Goal: Task Accomplishment & Management: Manage account settings

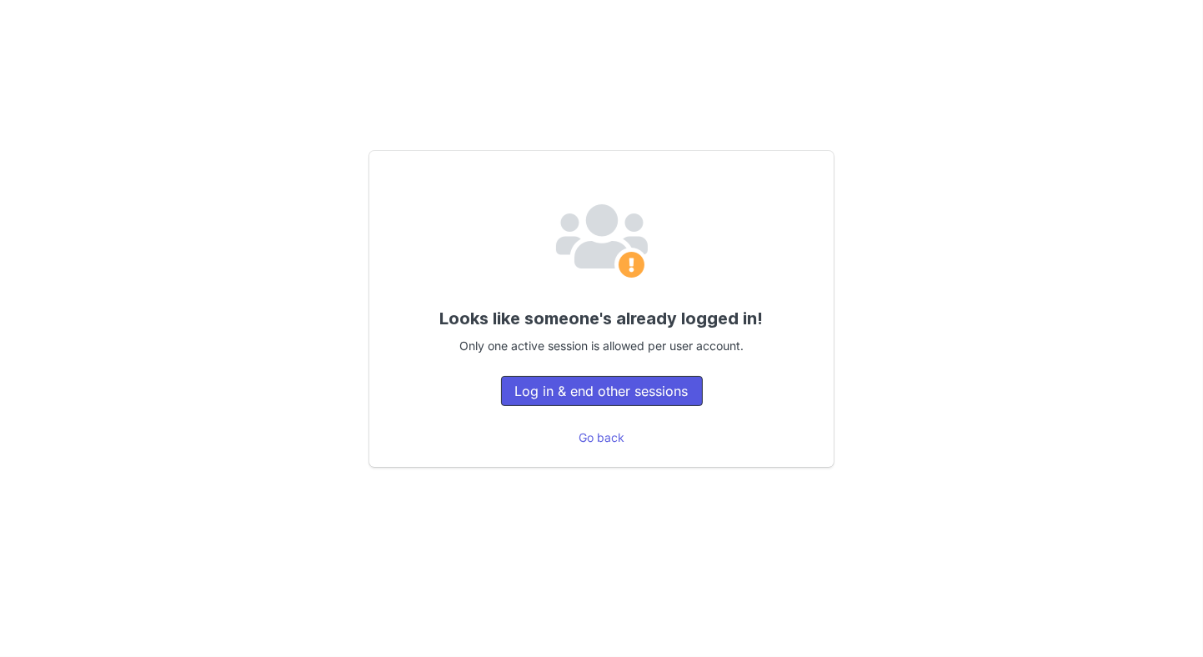
click at [644, 381] on button "Log in & end other sessions" at bounding box center [602, 391] width 202 height 30
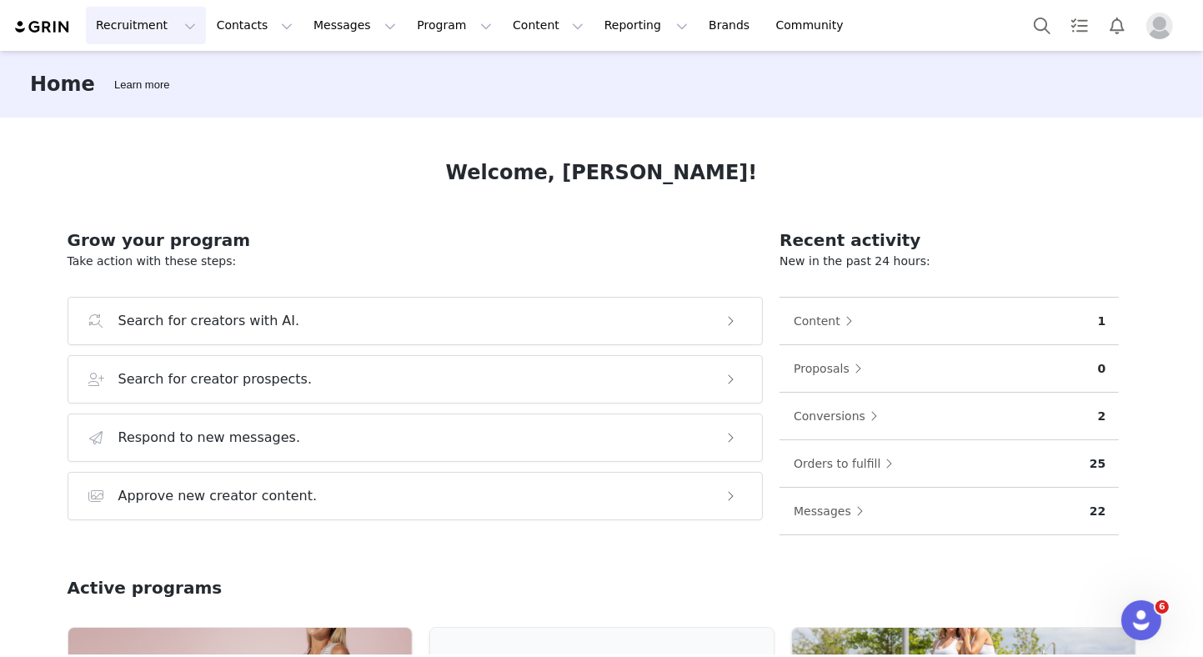
click at [163, 31] on button "Recruitment Recruitment" at bounding box center [146, 26] width 120 height 38
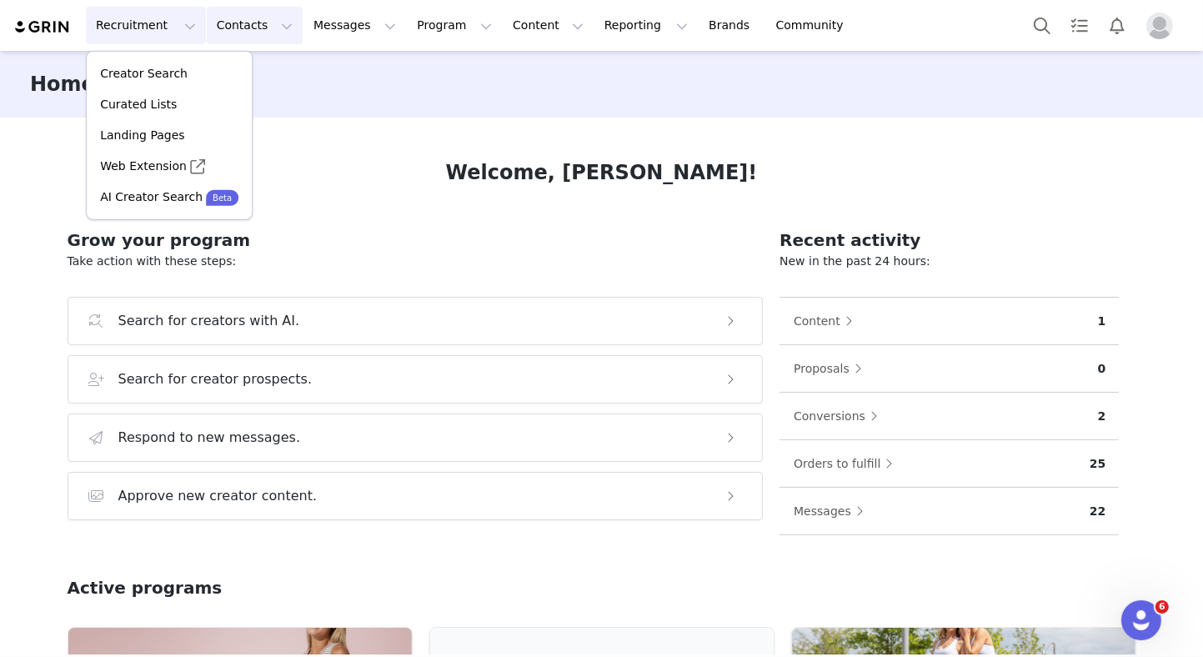
click at [237, 19] on button "Contacts Contacts" at bounding box center [255, 26] width 96 height 38
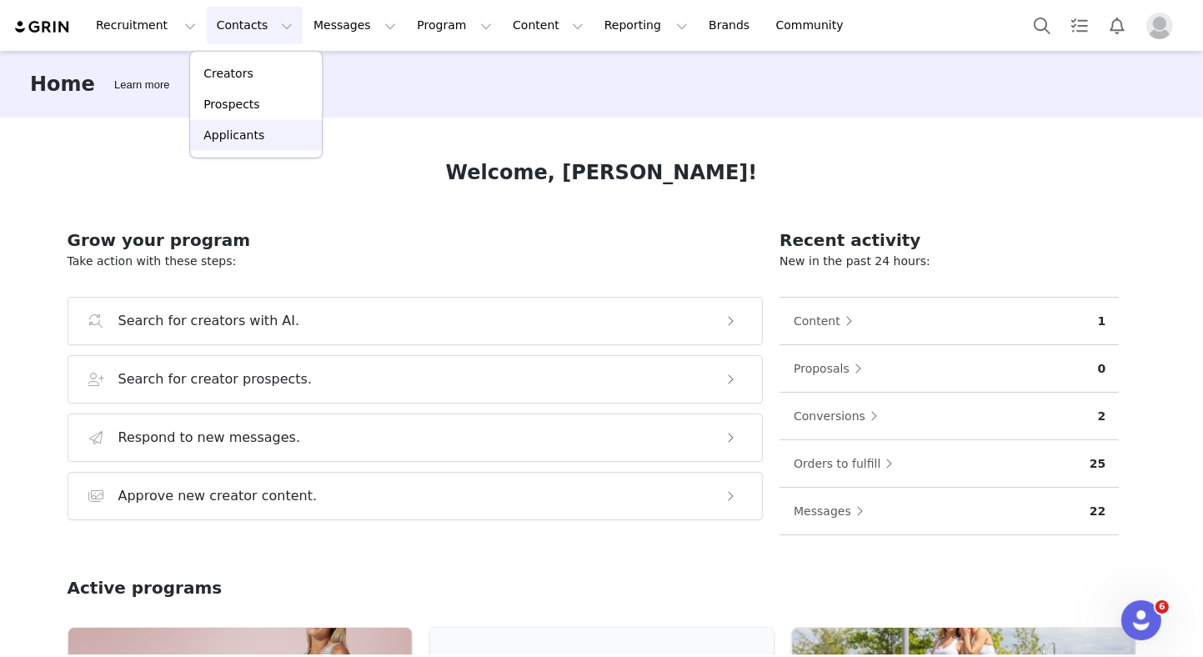
click at [230, 135] on p "Applicants" at bounding box center [233, 136] width 61 height 18
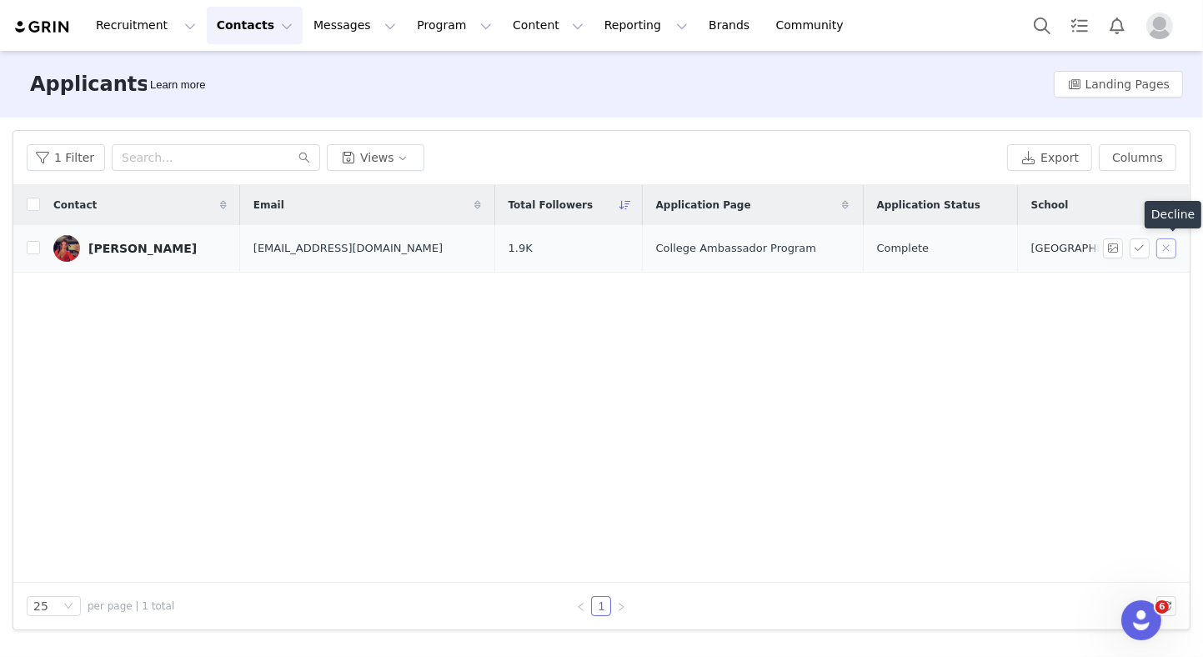
click at [1170, 249] on button "button" at bounding box center [1166, 248] width 20 height 20
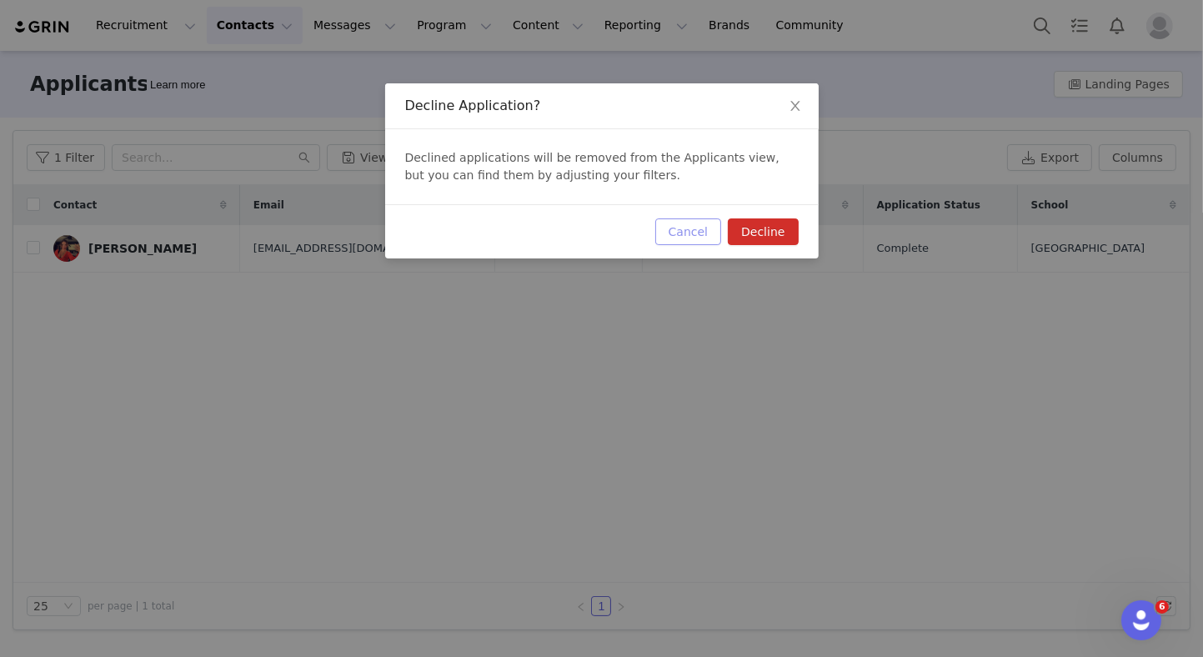
click at [694, 218] on button "Cancel" at bounding box center [688, 231] width 66 height 27
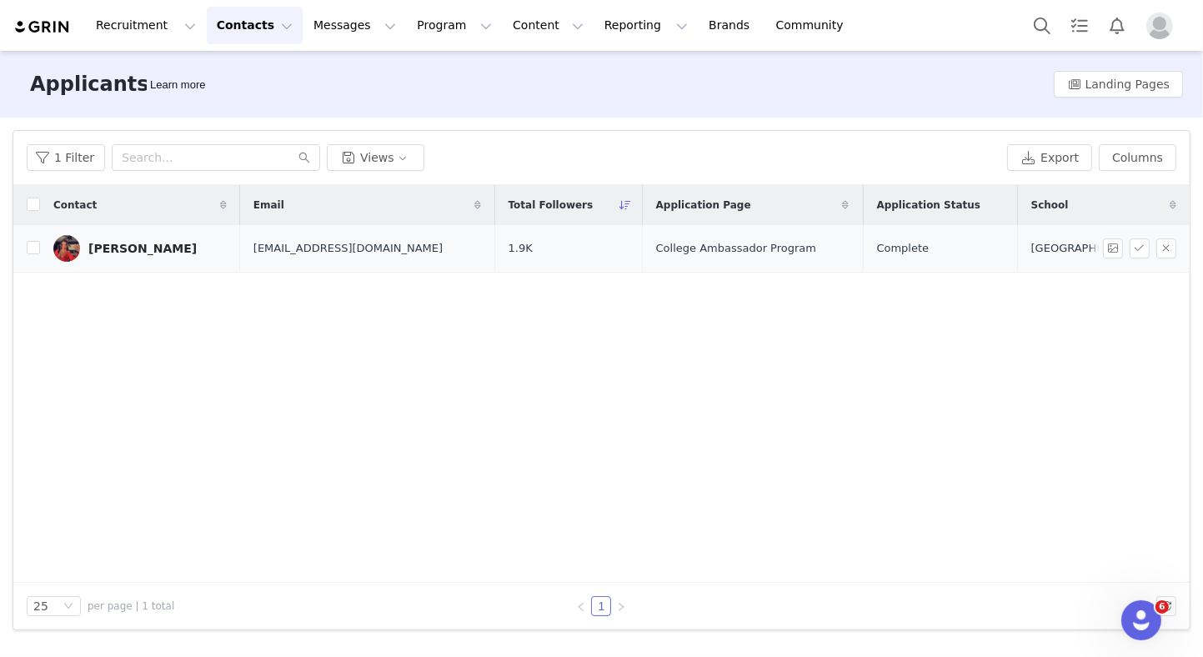
click at [157, 253] on div "Hannah Gallagher" at bounding box center [142, 248] width 108 height 13
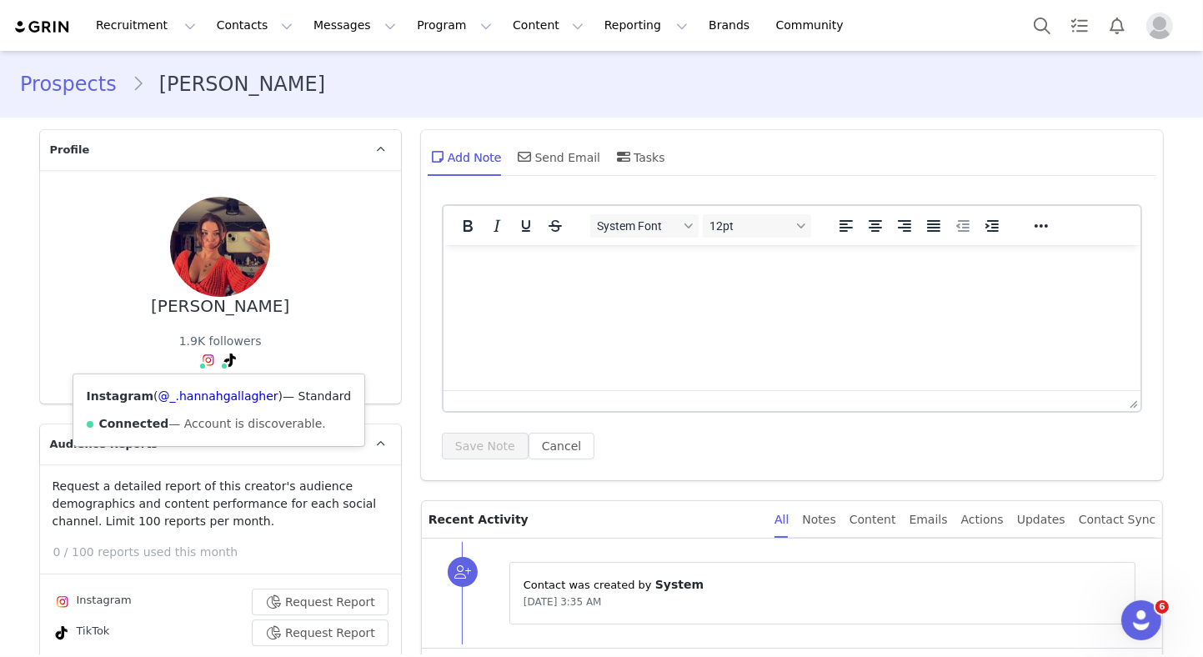
click at [202, 356] on img at bounding box center [208, 359] width 13 height 13
click at [198, 363] on span at bounding box center [202, 366] width 8 height 8
click at [195, 394] on link "@hann.gallagherr" at bounding box center [237, 395] width 172 height 13
click at [69, 89] on link "Prospects" at bounding box center [76, 84] width 112 height 30
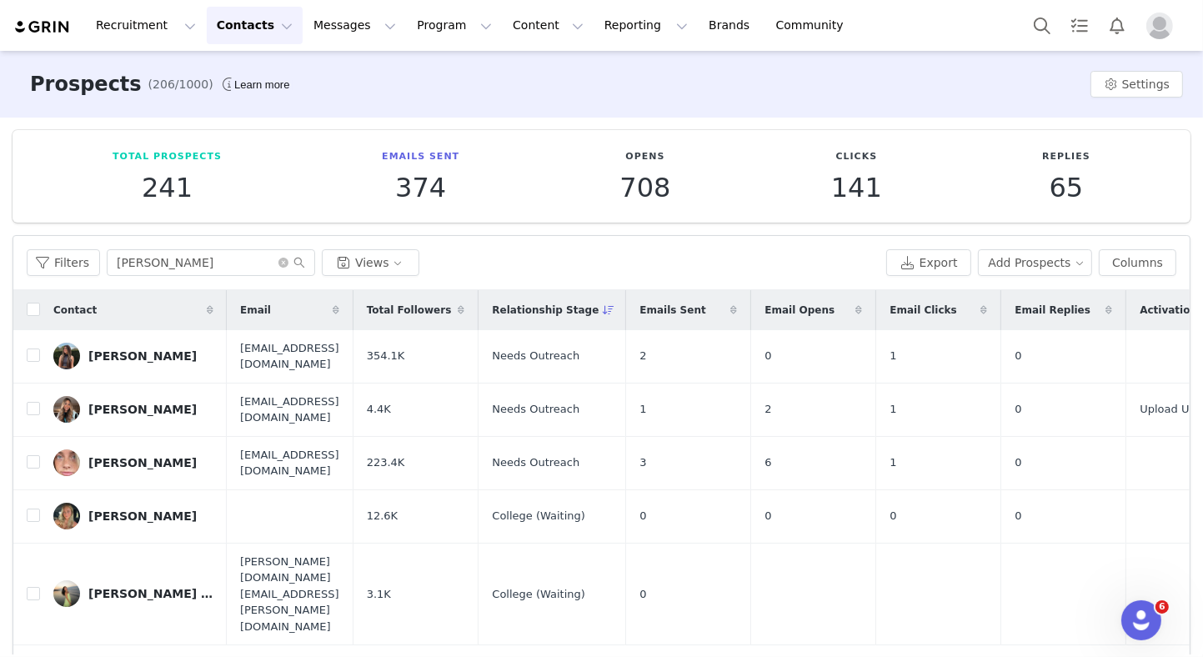
click at [263, 24] on button "Contacts Contacts" at bounding box center [255, 26] width 96 height 38
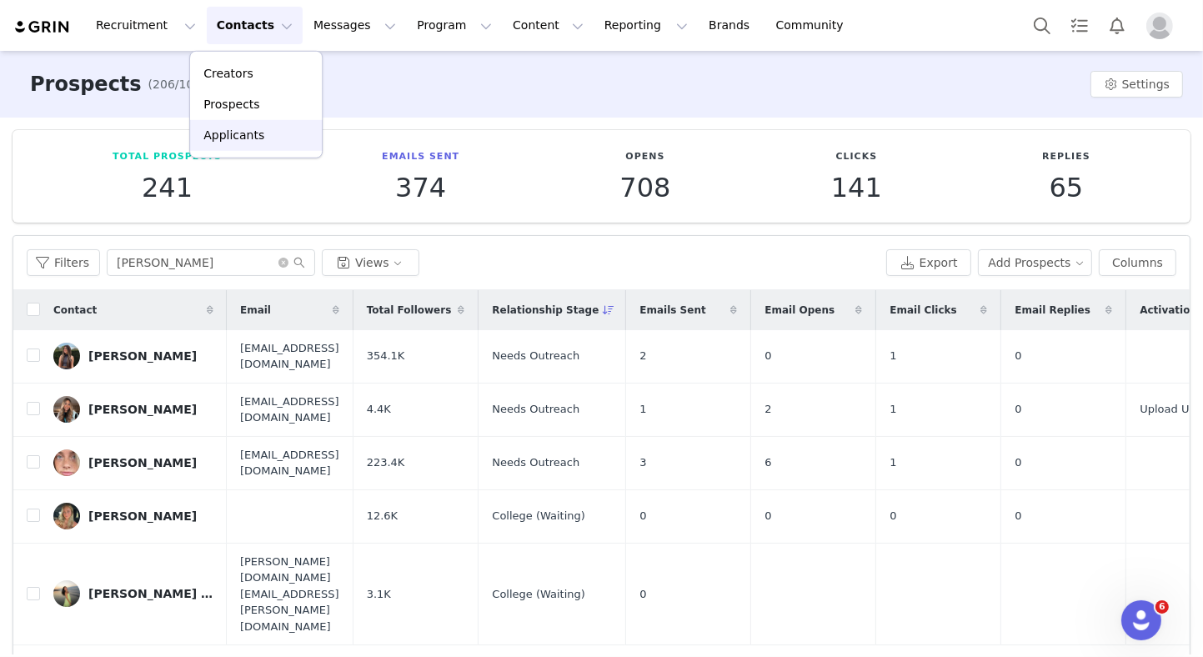
click at [244, 138] on p "Applicants" at bounding box center [233, 136] width 61 height 18
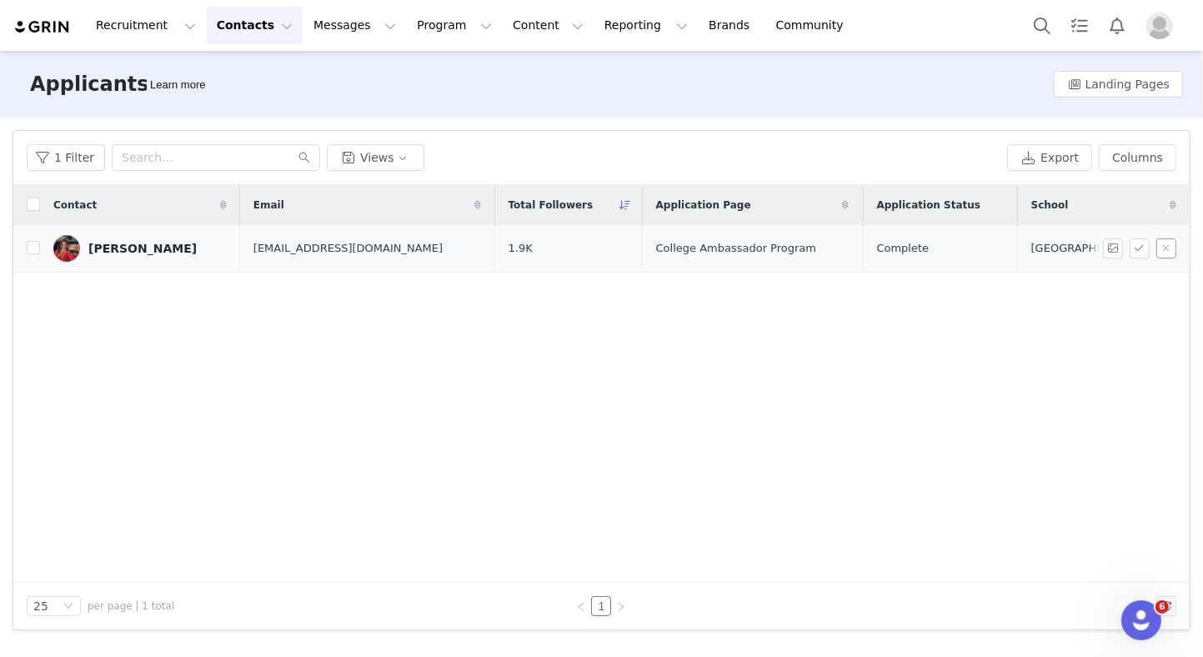
click at [1170, 251] on button "button" at bounding box center [1166, 248] width 20 height 20
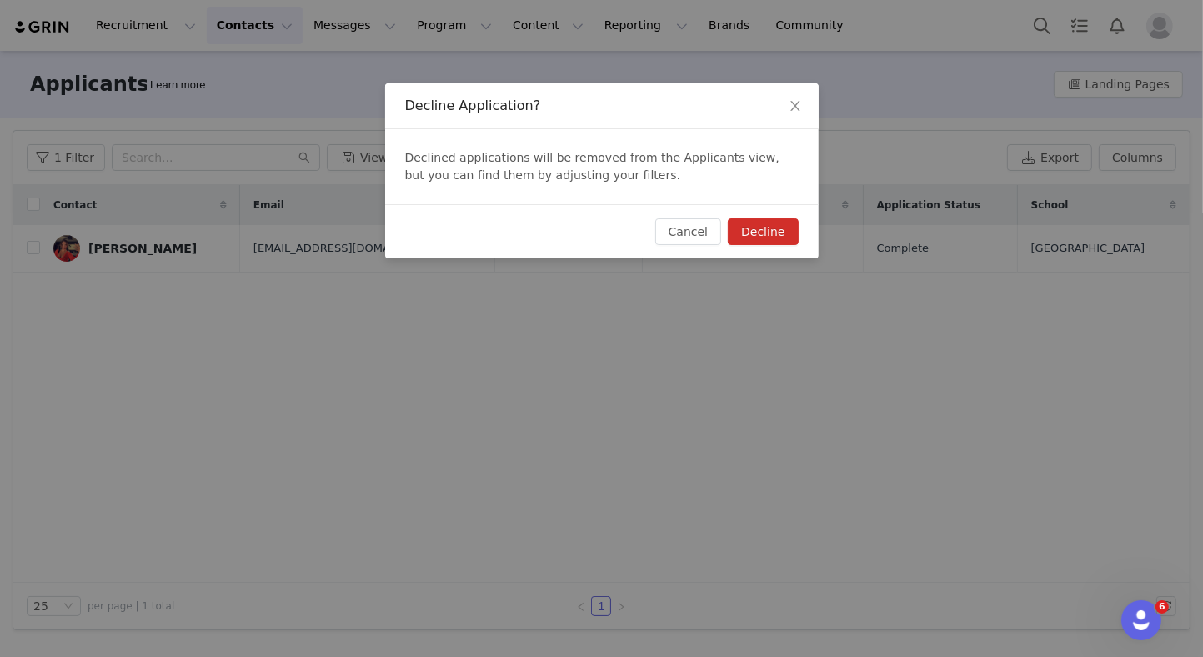
click at [764, 236] on button "Decline" at bounding box center [763, 231] width 70 height 27
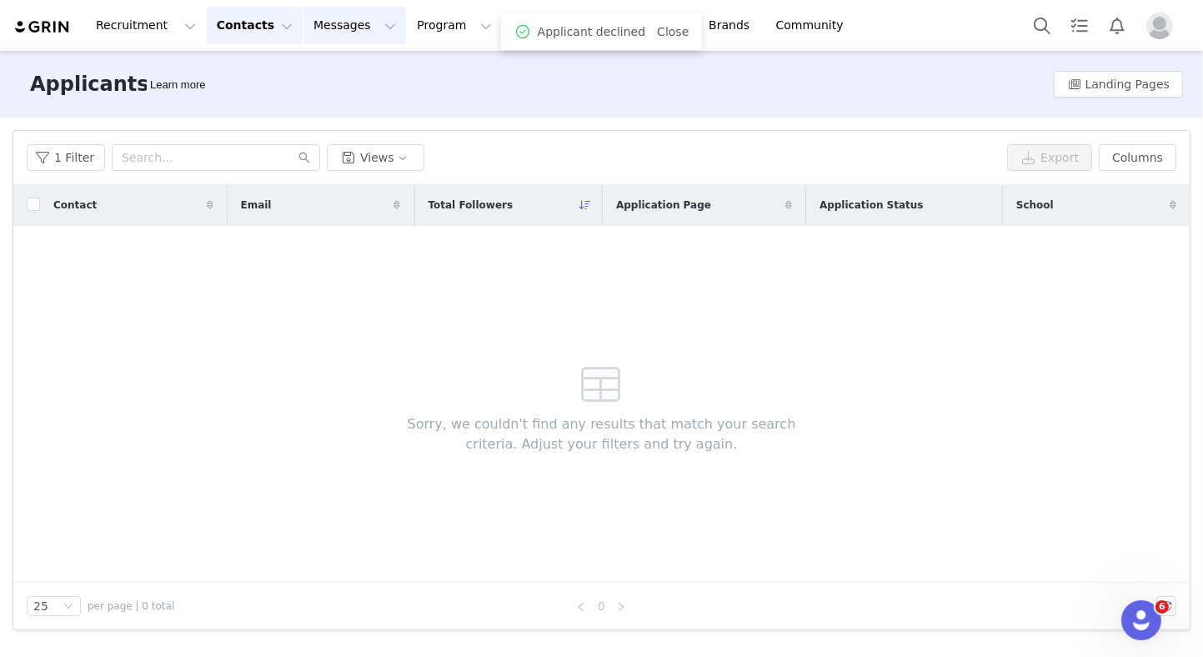
click at [337, 31] on button "Messages Messages" at bounding box center [354, 26] width 103 height 38
click at [318, 100] on div "Inbox" at bounding box center [342, 105] width 112 height 18
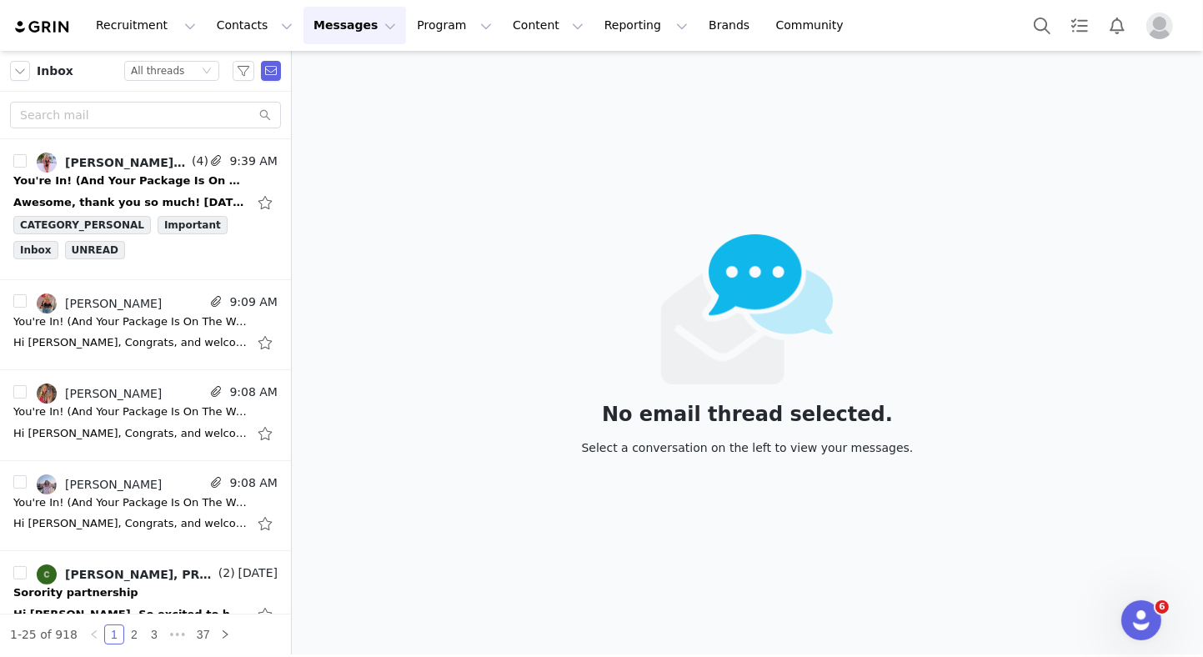
click at [346, 28] on button "Messages Messages" at bounding box center [354, 26] width 103 height 38
click at [316, 114] on link "Inbox" at bounding box center [342, 104] width 132 height 31
click at [352, 28] on button "Messages Messages" at bounding box center [354, 26] width 103 height 38
click at [314, 171] on p "Sequences" at bounding box center [320, 167] width 63 height 18
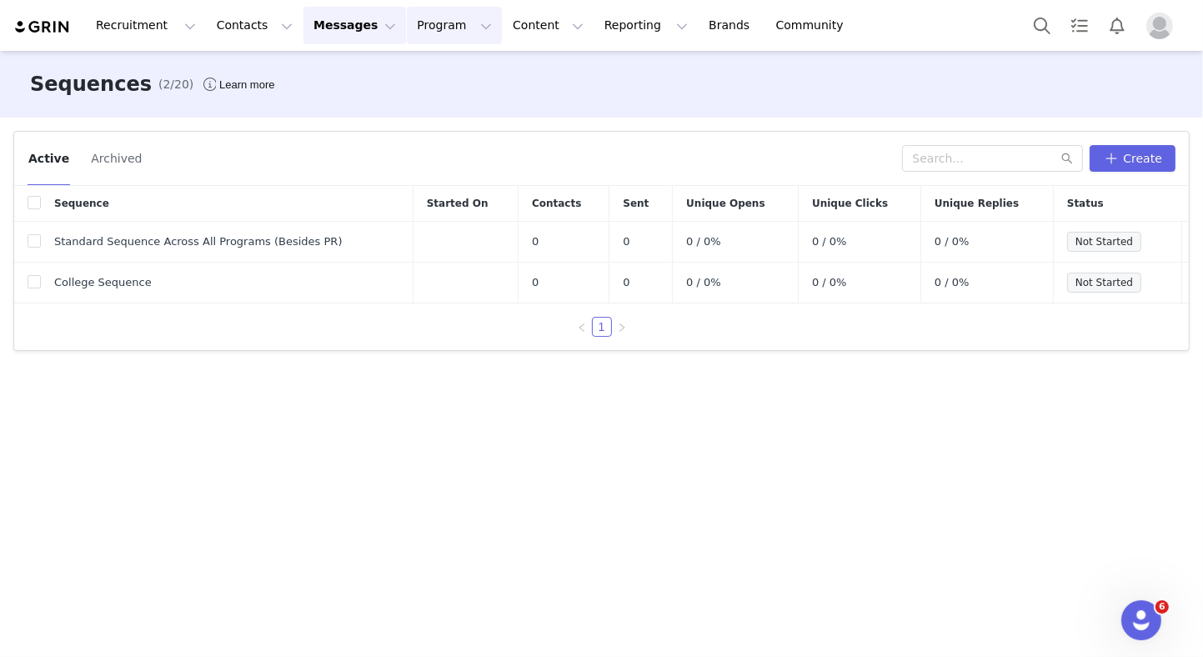
click at [438, 33] on button "Program Program" at bounding box center [454, 26] width 95 height 38
click at [412, 71] on p "Activations" at bounding box center [411, 74] width 64 height 18
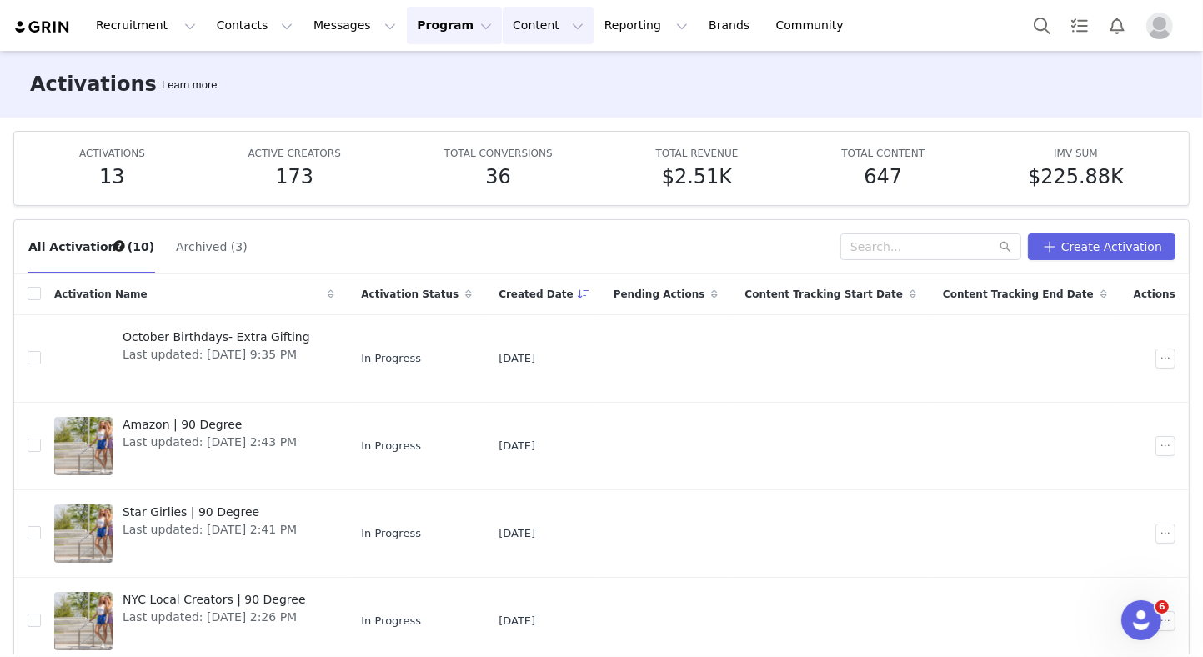
click at [519, 28] on button "Content Content" at bounding box center [548, 26] width 91 height 38
click at [535, 62] on link "Creator Content" at bounding box center [517, 73] width 132 height 31
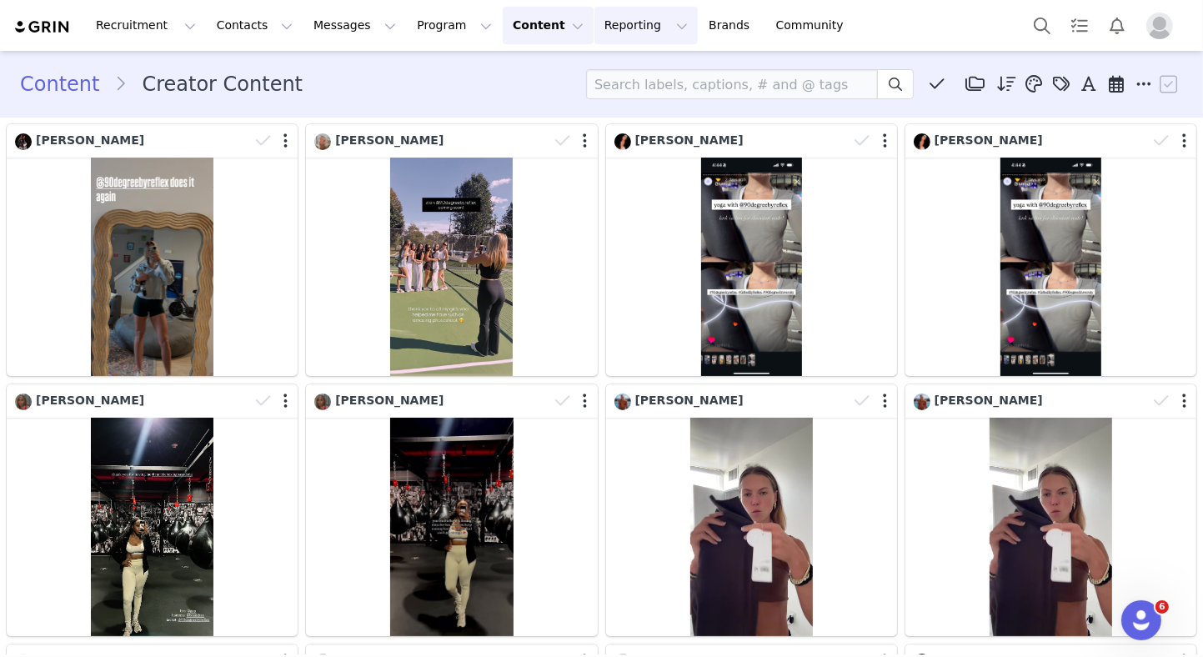
click at [594, 24] on button "Reporting Reporting" at bounding box center [645, 26] width 103 height 38
click at [766, 18] on link "Community Community" at bounding box center [813, 26] width 95 height 38
